Goal: Information Seeking & Learning: Learn about a topic

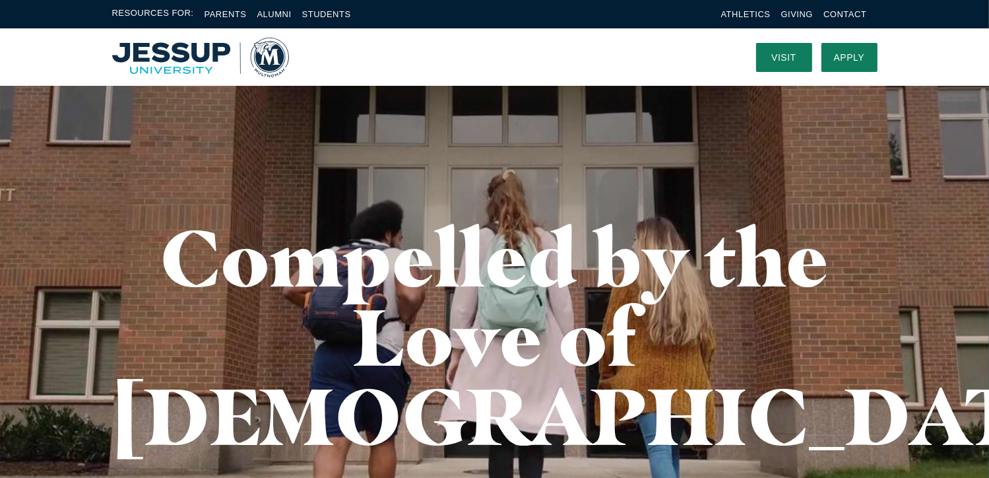
click at [157, 48] on img "Home" at bounding box center [200, 58] width 177 height 40
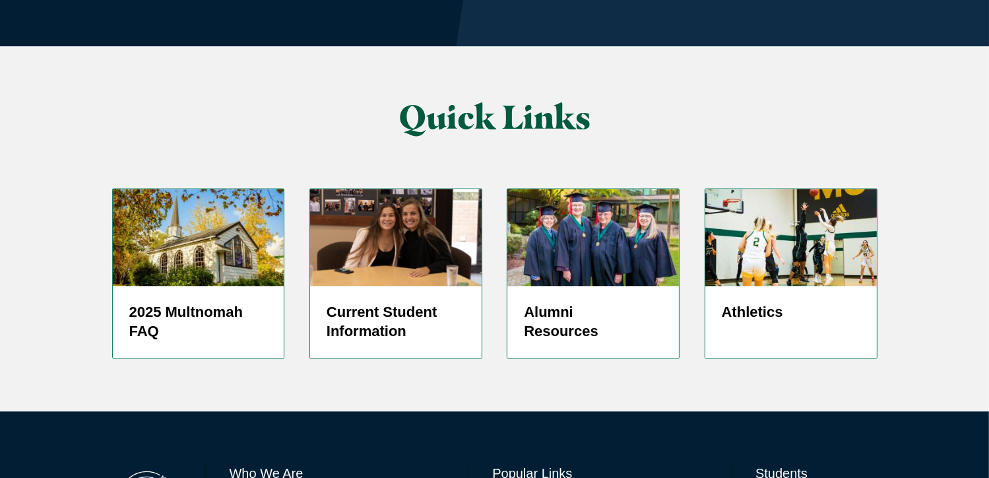
scroll to position [3263, 0]
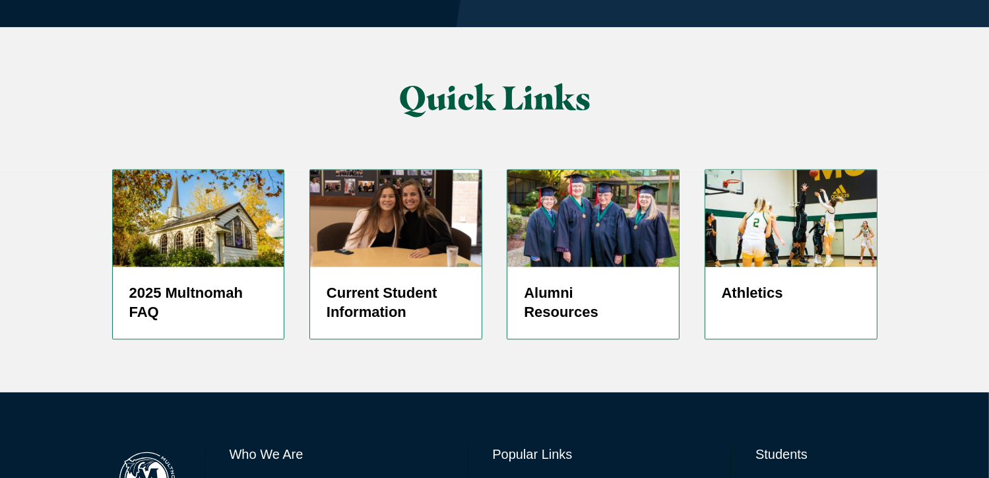
click at [907, 143] on div "2025 Multnomah FAQ Current Student Information Alumni Resources Athletics" at bounding box center [495, 241] width 845 height 197
